Goal: Information Seeking & Learning: Learn about a topic

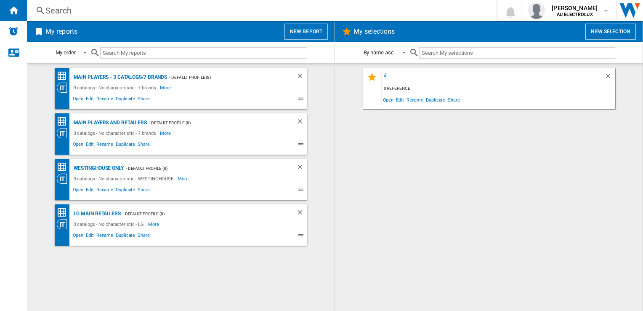
click at [51, 7] on div "Search" at bounding box center [259, 11] width 429 height 12
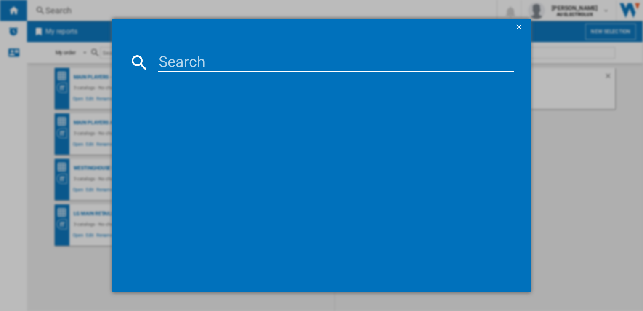
click at [184, 60] on input at bounding box center [336, 62] width 356 height 20
type input "gl-l500MBL"
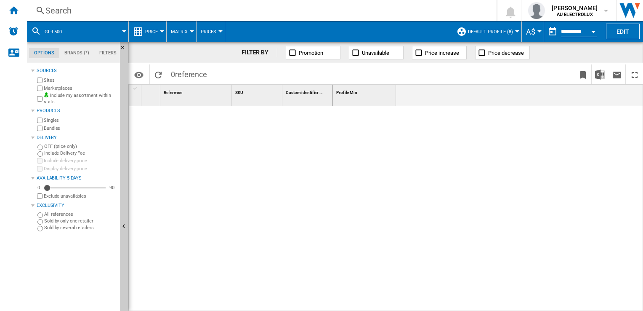
click at [64, 9] on div "Search" at bounding box center [259, 11] width 429 height 12
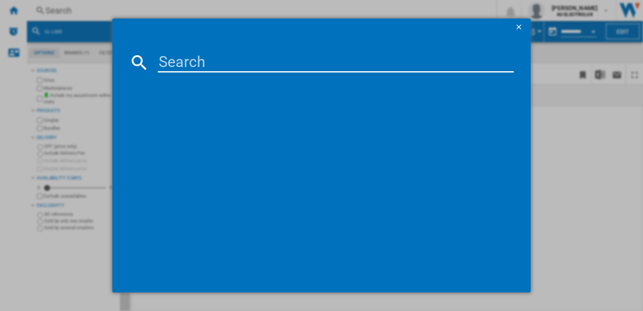
click at [200, 67] on input at bounding box center [336, 62] width 356 height 20
click at [180, 51] on md-dialog-content "gf" at bounding box center [321, 163] width 418 height 256
drag, startPoint x: 181, startPoint y: 64, endPoint x: 120, endPoint y: 64, distance: 61.0
click at [120, 64] on md-dialog-content "gf" at bounding box center [321, 163] width 418 height 256
paste input "GF-L500MBL"
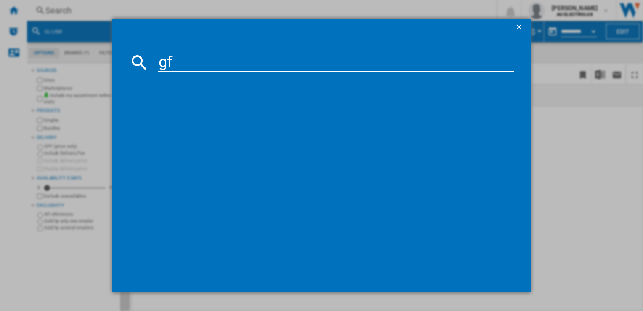
type input "GF-L500MBL"
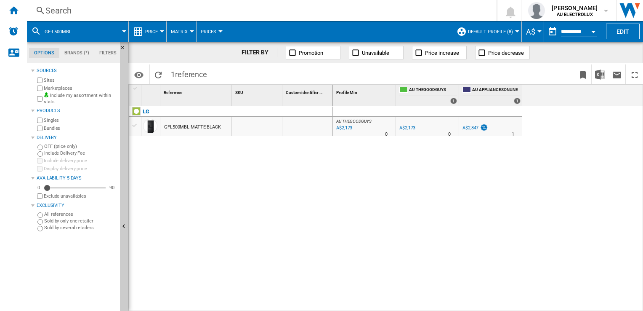
click at [181, 125] on div "GFL500MBL MATTE BLACK" at bounding box center [192, 126] width 57 height 19
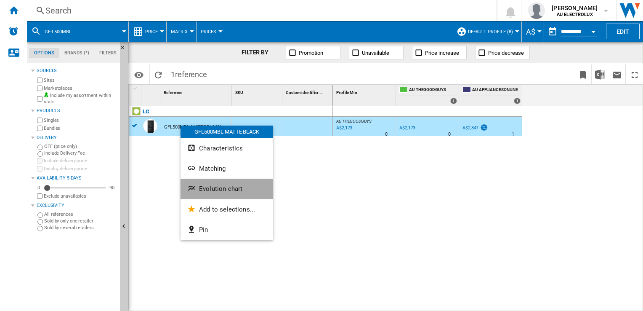
click at [213, 186] on span "Evolution chart" at bounding box center [220, 189] width 43 height 8
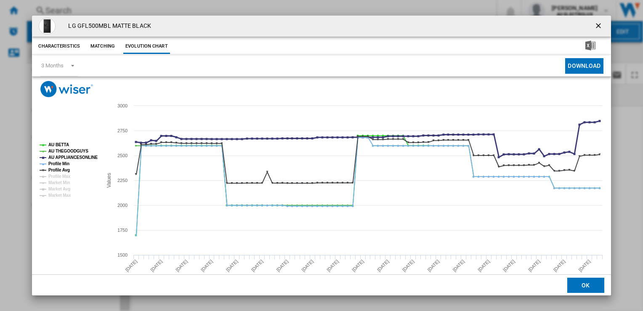
click at [71, 157] on tspan "AU APPLIANCESONLINE" at bounding box center [73, 157] width 50 height 5
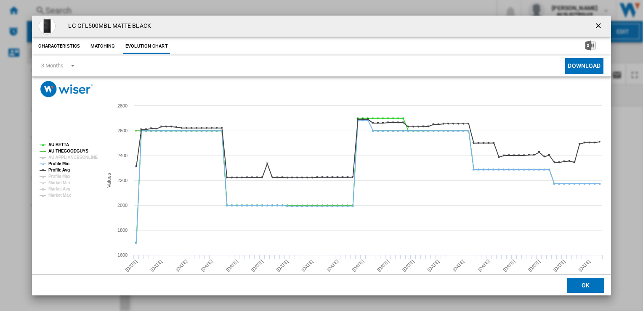
click at [42, 163] on rect "Product popup" at bounding box center [67, 169] width 63 height 61
click at [56, 163] on tspan "Profile Min" at bounding box center [58, 163] width 21 height 5
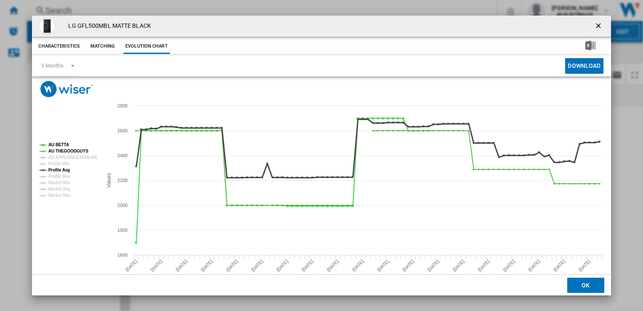
click at [59, 171] on tspan "Profile Avg" at bounding box center [58, 170] width 21 height 5
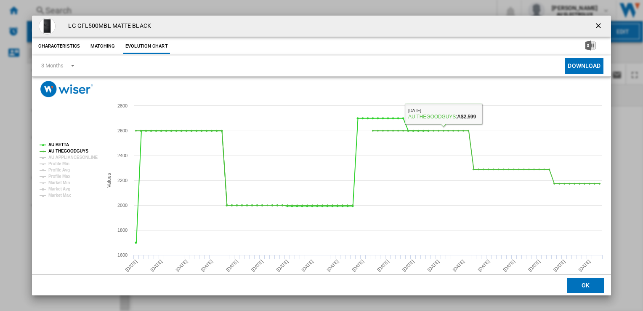
click at [594, 28] on ng-md-icon "getI18NText('BUTTONS.CLOSE_DIALOG')" at bounding box center [599, 26] width 10 height 10
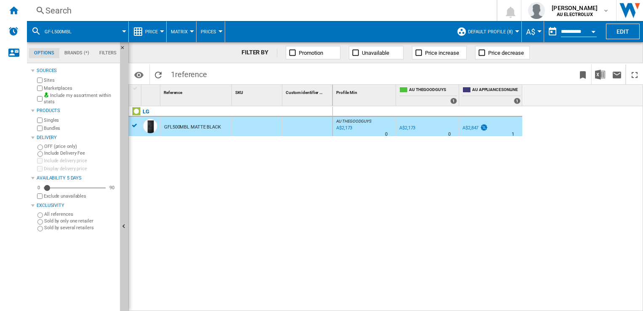
click at [67, 13] on div "Search" at bounding box center [259, 11] width 429 height 12
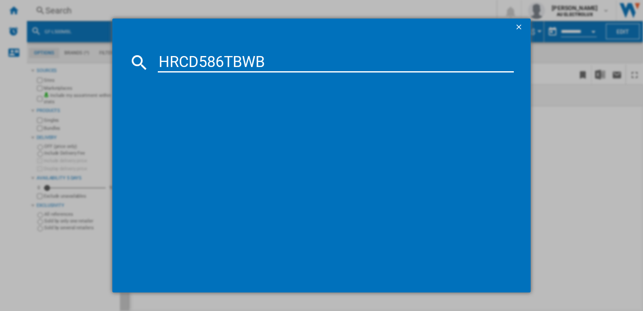
type input "HRCD586TBWB"
click at [215, 120] on div "HISENSE HRCD586TBWB BLACK" at bounding box center [327, 117] width 347 height 8
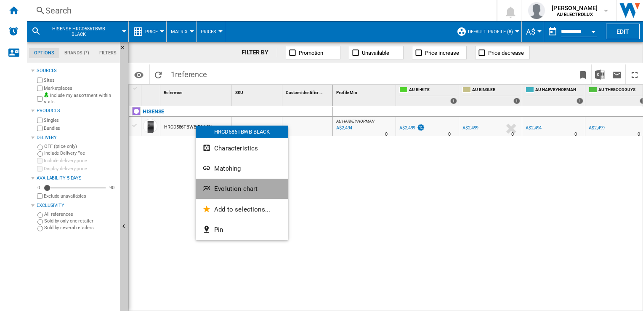
click at [222, 189] on span "Evolution chart" at bounding box center [235, 189] width 43 height 8
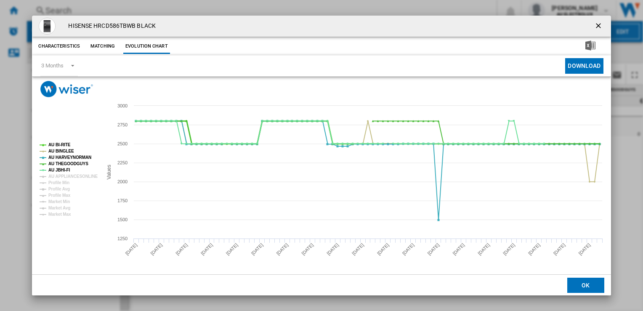
click at [56, 142] on tspan "AU BI-RITE" at bounding box center [59, 144] width 22 height 5
click at [56, 149] on tspan "AU BINGLEE" at bounding box center [61, 151] width 26 height 5
click at [60, 169] on tspan "AU JBHI-FI" at bounding box center [59, 170] width 22 height 5
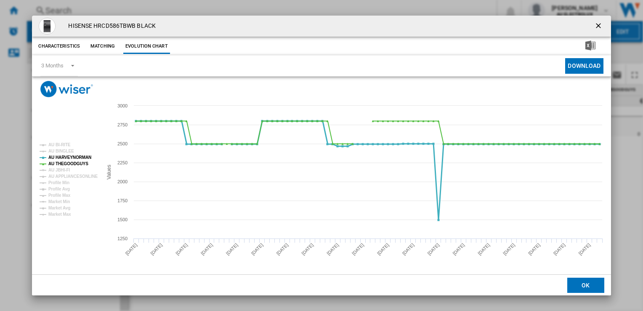
click at [61, 157] on tspan "AU HARVEYNORMAN" at bounding box center [69, 157] width 43 height 5
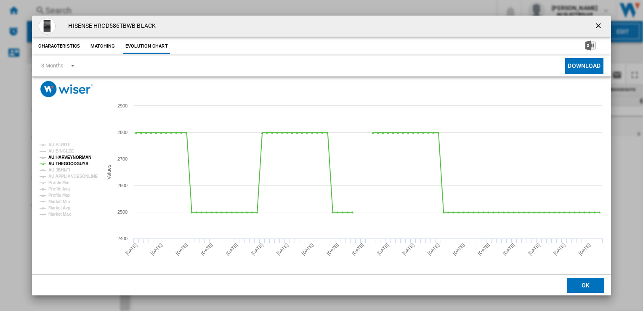
click at [62, 156] on tspan "AU HARVEYNORMAN" at bounding box center [69, 157] width 43 height 5
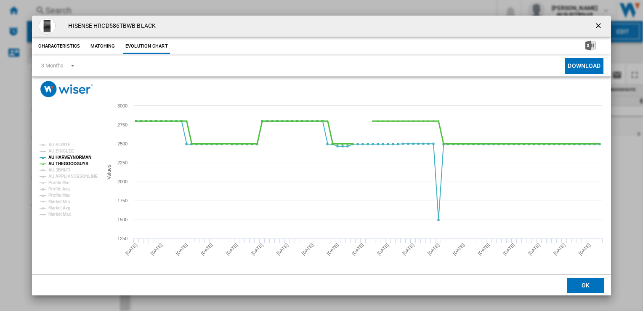
click at [62, 163] on tspan "AU THEGOODGUYS" at bounding box center [68, 163] width 40 height 5
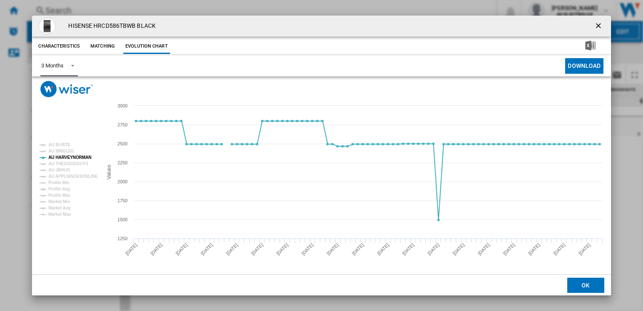
click at [56, 63] on div "3 Months" at bounding box center [52, 65] width 22 height 6
click at [66, 88] on md-option "6 Months" at bounding box center [63, 86] width 57 height 20
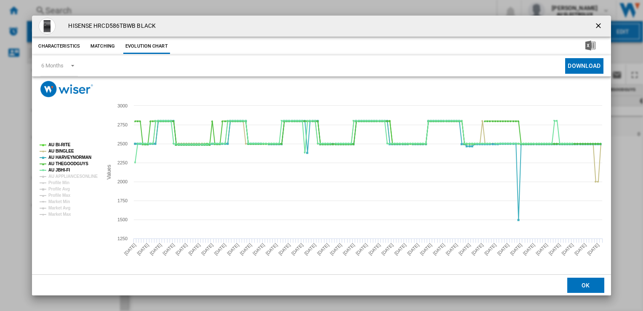
click at [599, 27] on ng-md-icon "getI18NText('BUTTONS.CLOSE_DIALOG')" at bounding box center [599, 26] width 10 height 10
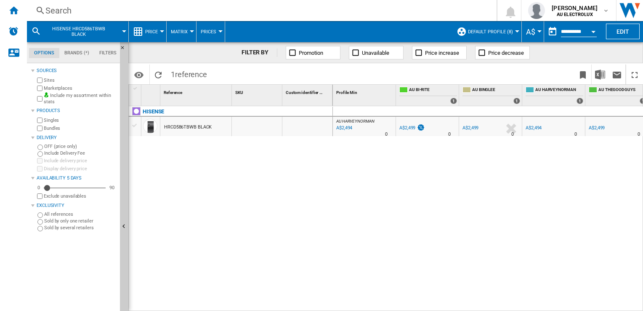
click at [85, 37] on button "HISENSE HRCD586TBWB BLACK" at bounding box center [83, 31] width 76 height 21
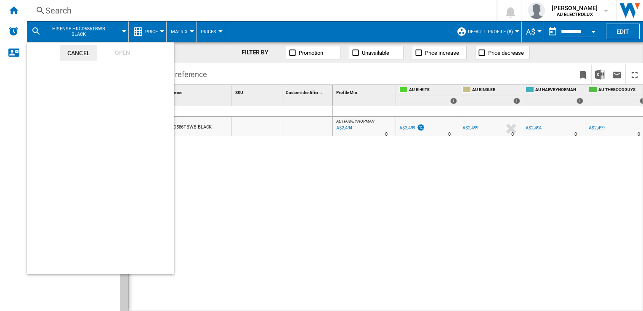
click at [59, 15] on md-backdrop at bounding box center [321, 155] width 643 height 311
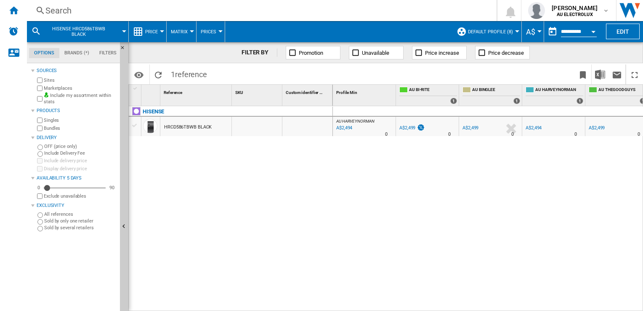
click at [59, 15] on div "Search" at bounding box center [259, 11] width 429 height 12
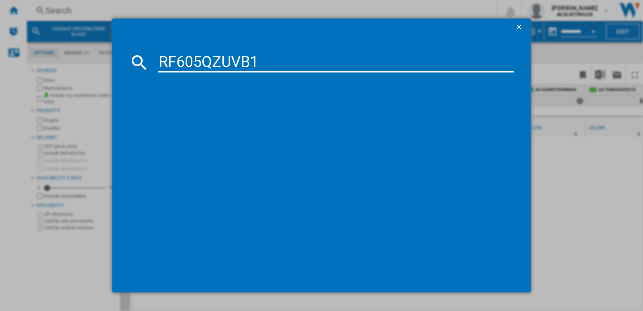
type input "RF605QZUVB1"
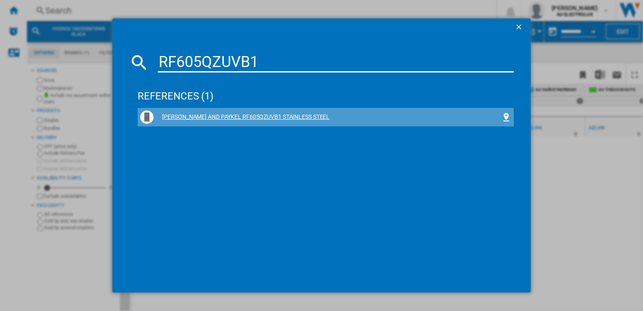
click at [253, 118] on div "[PERSON_NAME] AND PAYKEL RF605QZUVB1 STAINLESS STEEL" at bounding box center [327, 117] width 347 height 8
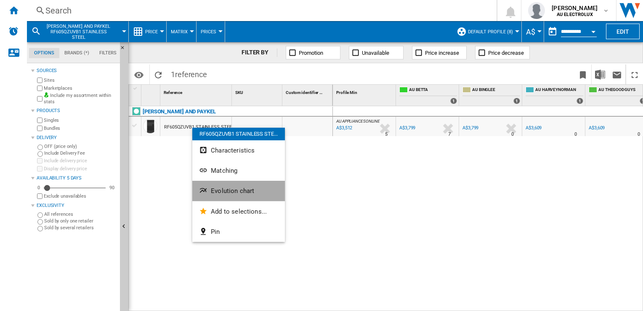
click at [221, 187] on span "Evolution chart" at bounding box center [232, 191] width 43 height 8
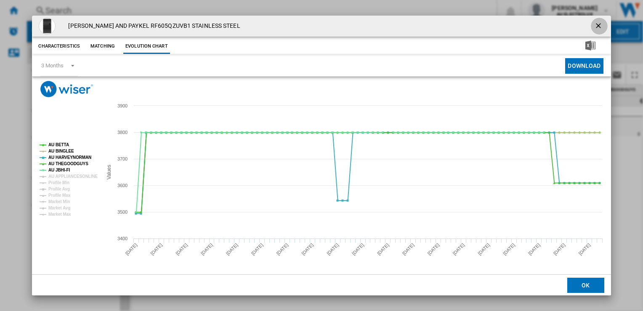
click at [594, 24] on ng-md-icon "getI18NText('BUTTONS.CLOSE_DIALOG')" at bounding box center [599, 26] width 10 height 10
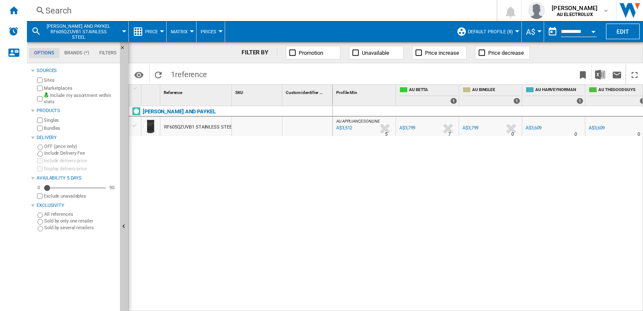
click at [84, 11] on div "Search" at bounding box center [259, 11] width 429 height 12
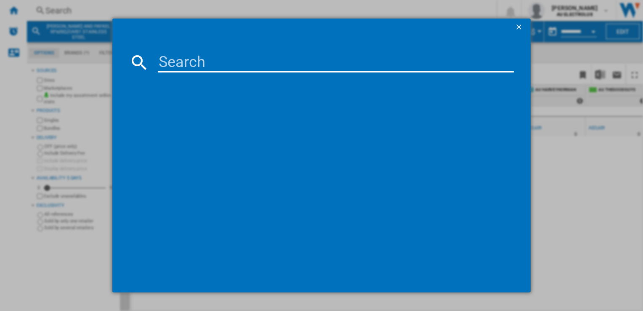
type input "HRF580YC"
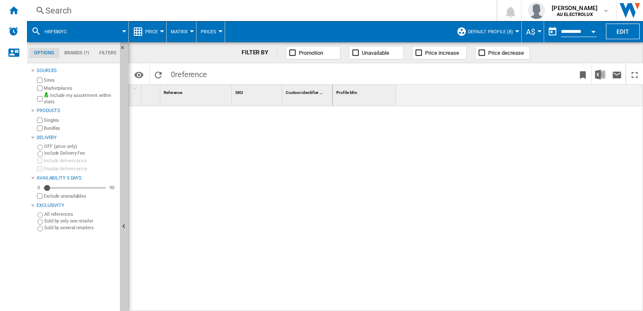
click at [54, 8] on div "Search" at bounding box center [259, 11] width 429 height 12
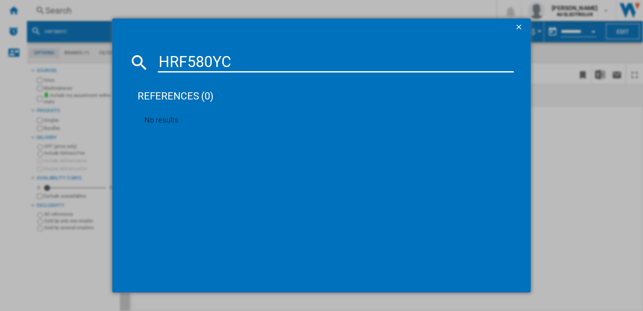
type input "HRF580YC"
